Goal: Task Accomplishment & Management: Manage account settings

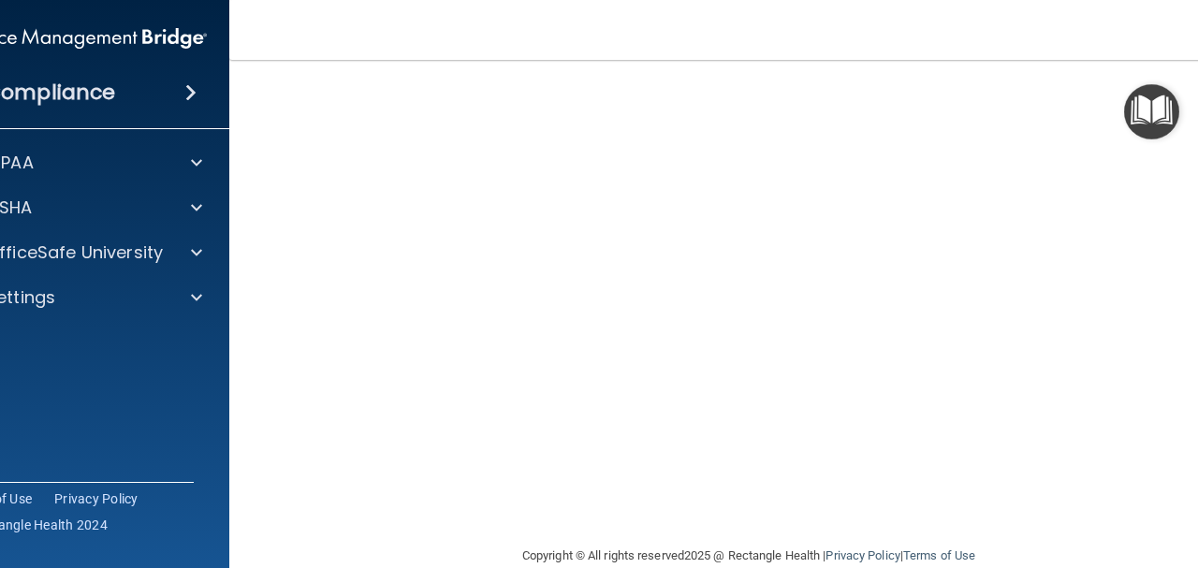
scroll to position [233, 0]
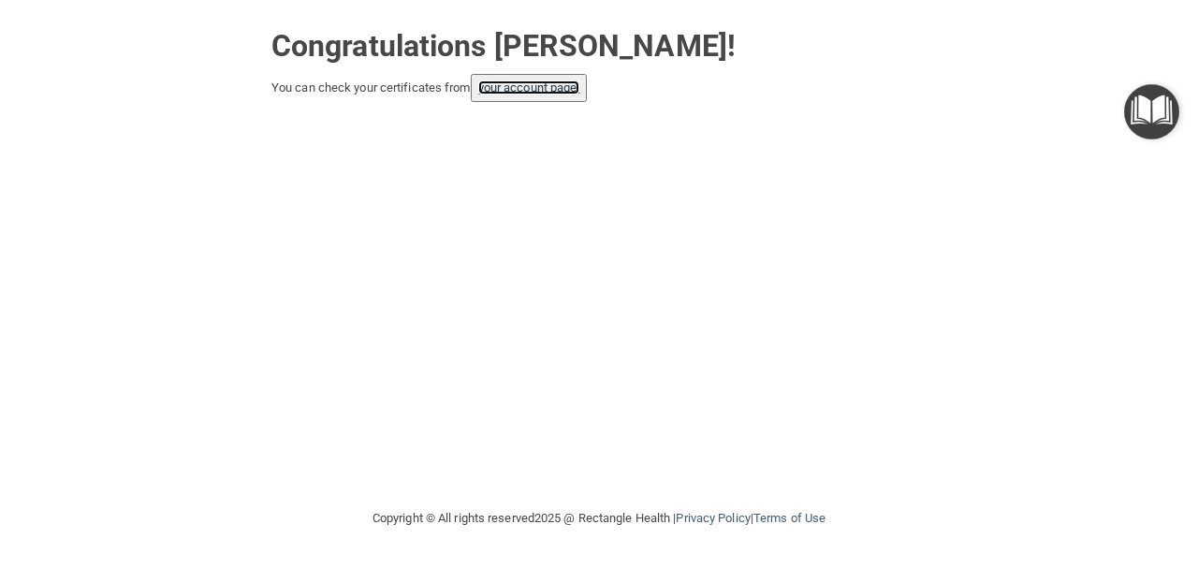
click at [561, 85] on link "your account page!" at bounding box center [529, 87] width 102 height 14
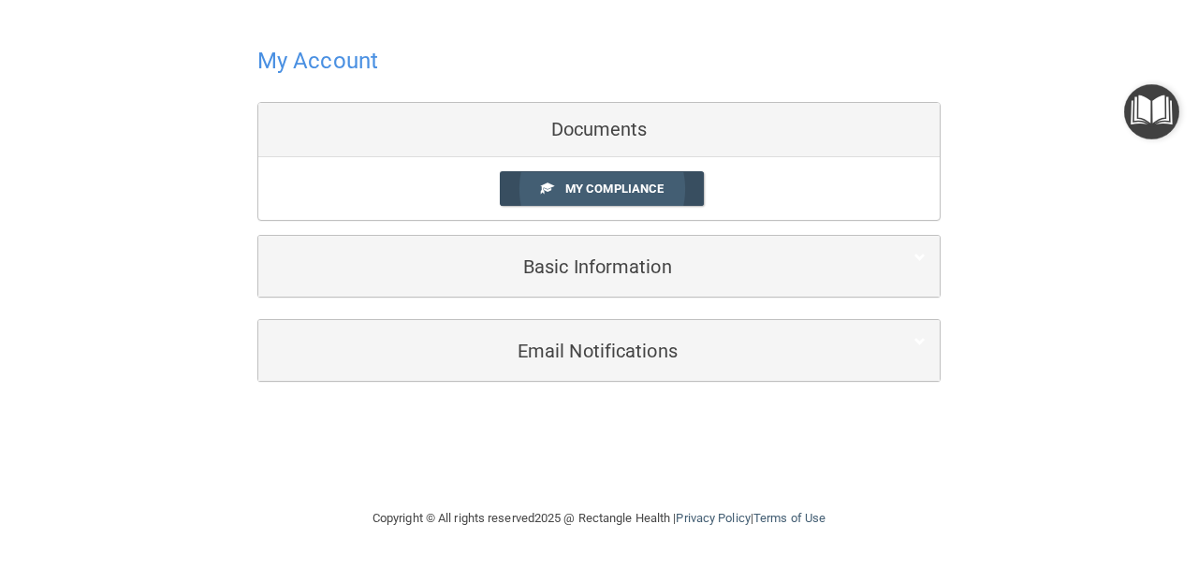
click at [626, 186] on span "My Compliance" at bounding box center [614, 189] width 98 height 14
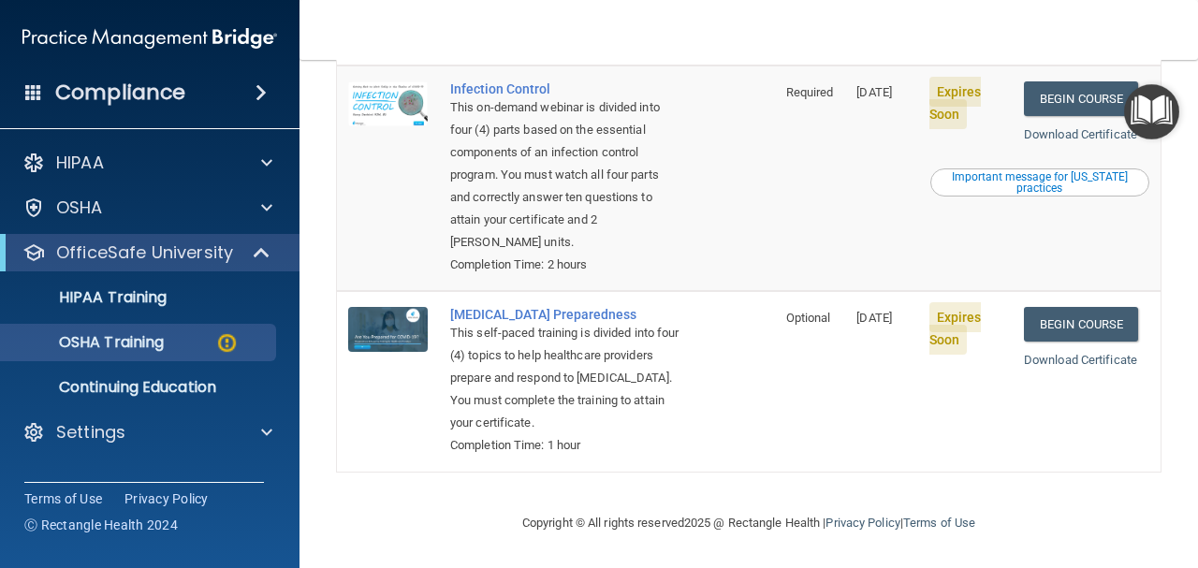
scroll to position [209, 0]
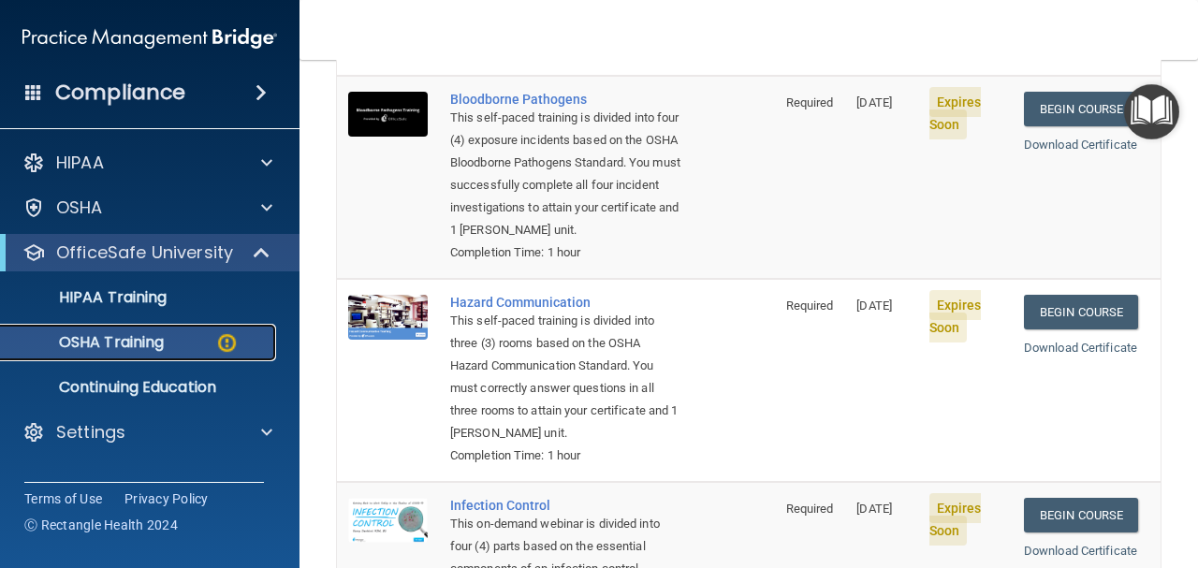
click at [149, 339] on p "OSHA Training" at bounding box center [88, 342] width 152 height 19
click at [222, 336] on img at bounding box center [226, 342] width 23 height 23
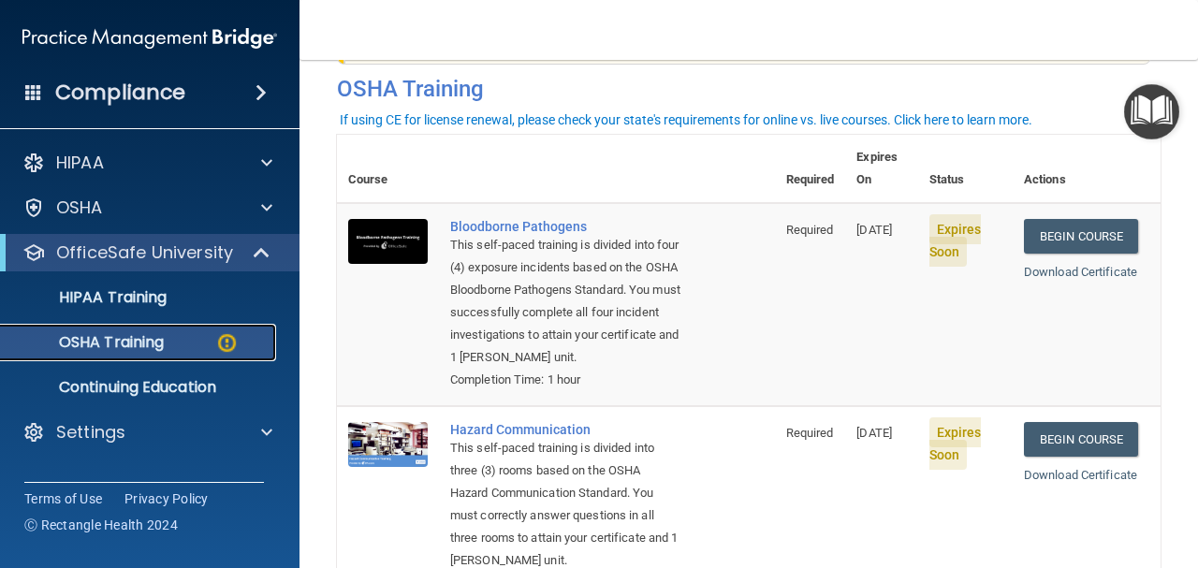
scroll to position [40, 0]
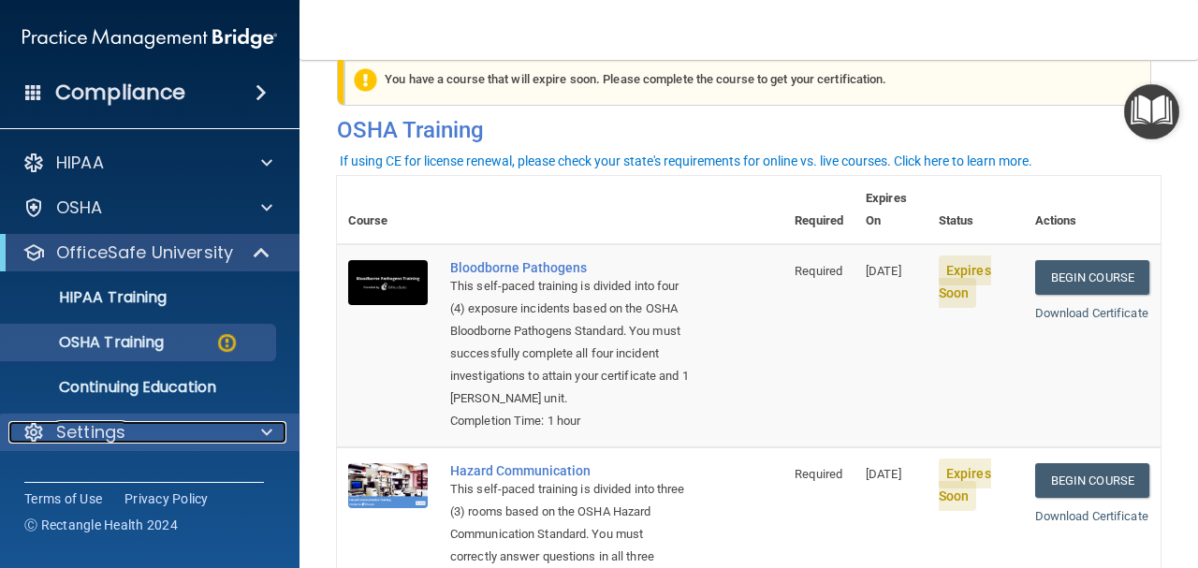
click at [64, 432] on p "Settings" at bounding box center [90, 432] width 69 height 22
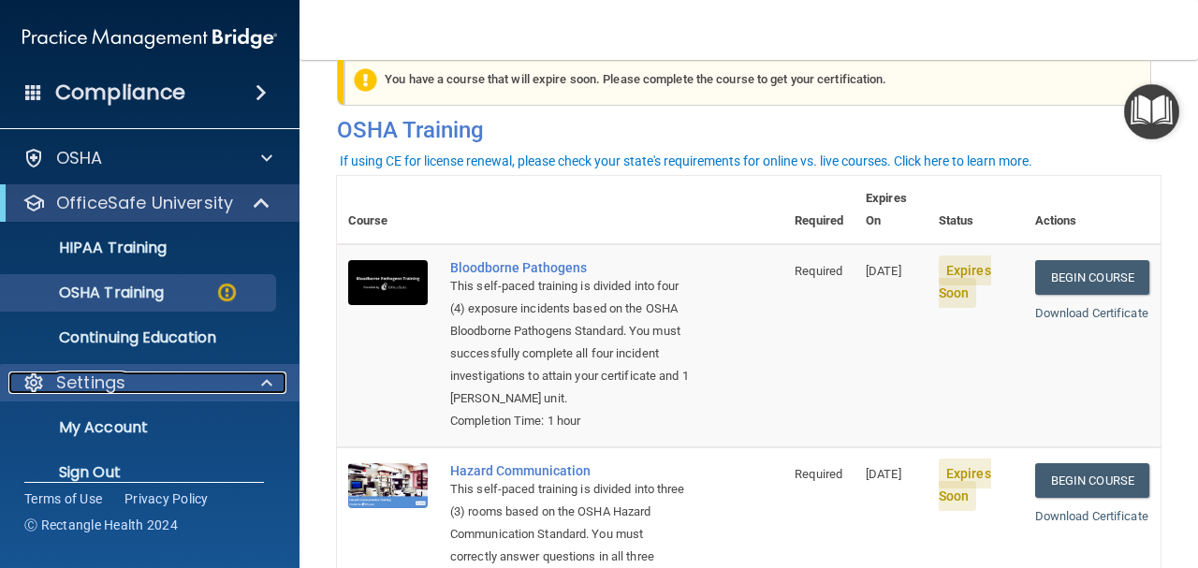
scroll to position [74, 0]
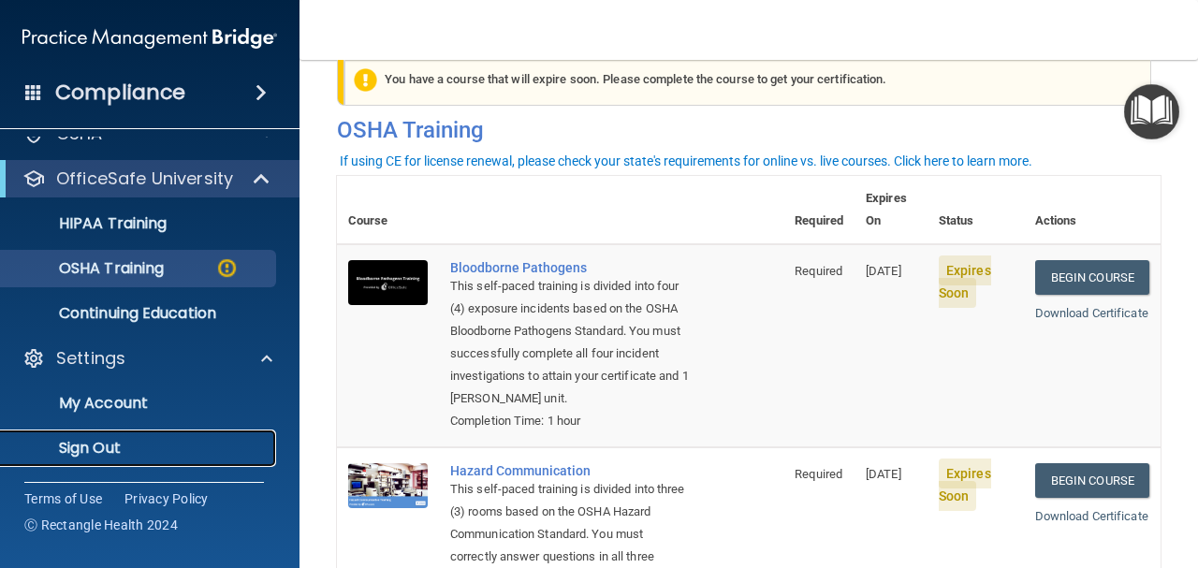
click at [64, 450] on p "Sign Out" at bounding box center [139, 448] width 255 height 19
